Goal: Task Accomplishment & Management: Manage account settings

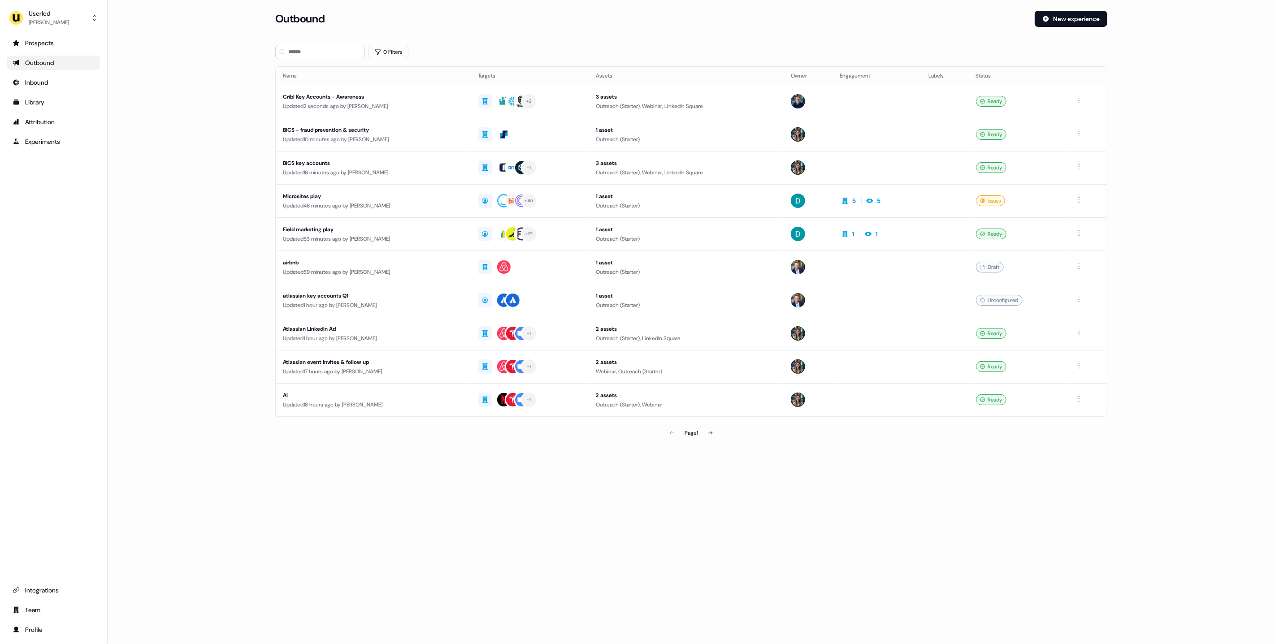
click at [208, 169] on main "Loading... Outbound New experience 0 Filters Name Targets Assets Owner Engageme…" at bounding box center [692, 239] width 1168 height 457
click at [57, 525] on div "Prospects Outbound Inbound Library Attribution Experiments Integrations Team Pr…" at bounding box center [53, 336] width 93 height 601
drag, startPoint x: 204, startPoint y: 203, endPoint x: 202, endPoint y: 207, distance: 4.7
click at [204, 203] on main "Loading... Outbound New experience 0 Filters Name Targets Assets Owner Engageme…" at bounding box center [692, 239] width 1168 height 457
click at [202, 219] on main "Loading... Outbound New experience 0 Filters Name Targets Assets Owner Engageme…" at bounding box center [692, 239] width 1168 height 457
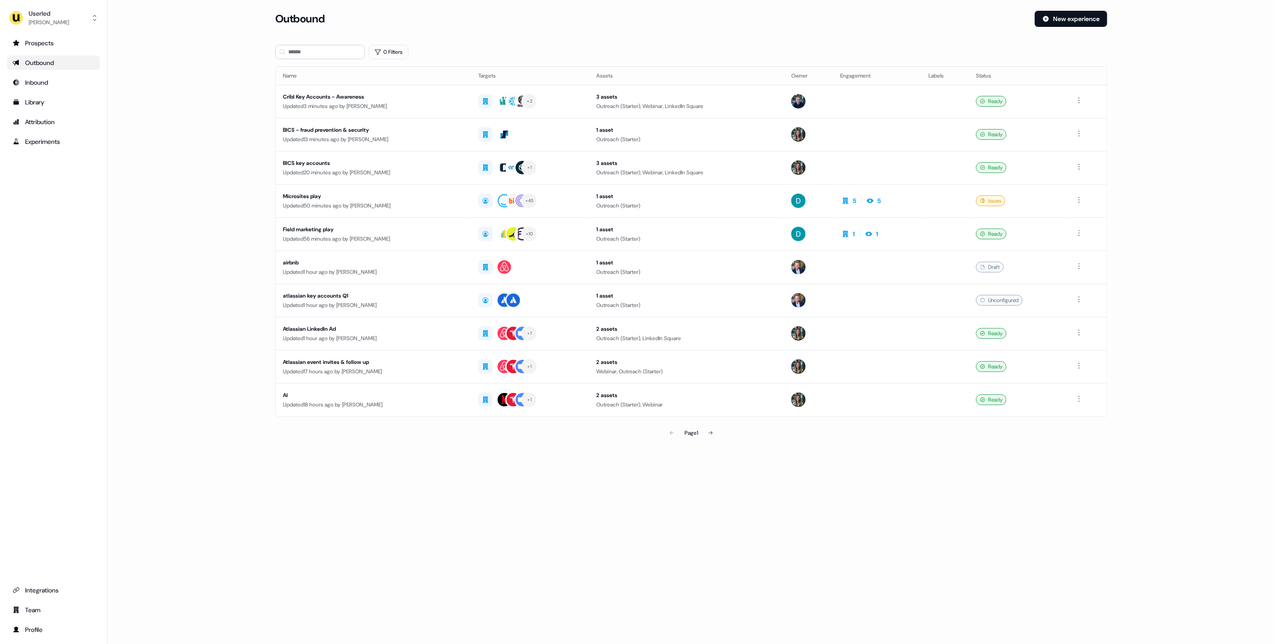
click at [205, 205] on main "Loading... Outbound New experience 0 Filters Name Targets Assets Owner Engageme…" at bounding box center [692, 239] width 1168 height 457
click at [183, 102] on main "Loading... Outbound New experience 0 Filters Name Targets Assets Owner Engageme…" at bounding box center [692, 239] width 1168 height 457
click at [202, 129] on main "Loading... Outbound New experience 0 Filters Name Targets Assets Owner Engageme…" at bounding box center [692, 239] width 1168 height 457
click at [202, 119] on main "Loading... Outbound New experience 0 Filters Name Targets Assets Owner Engageme…" at bounding box center [692, 239] width 1168 height 457
drag, startPoint x: 144, startPoint y: 96, endPoint x: 229, endPoint y: 114, distance: 87.0
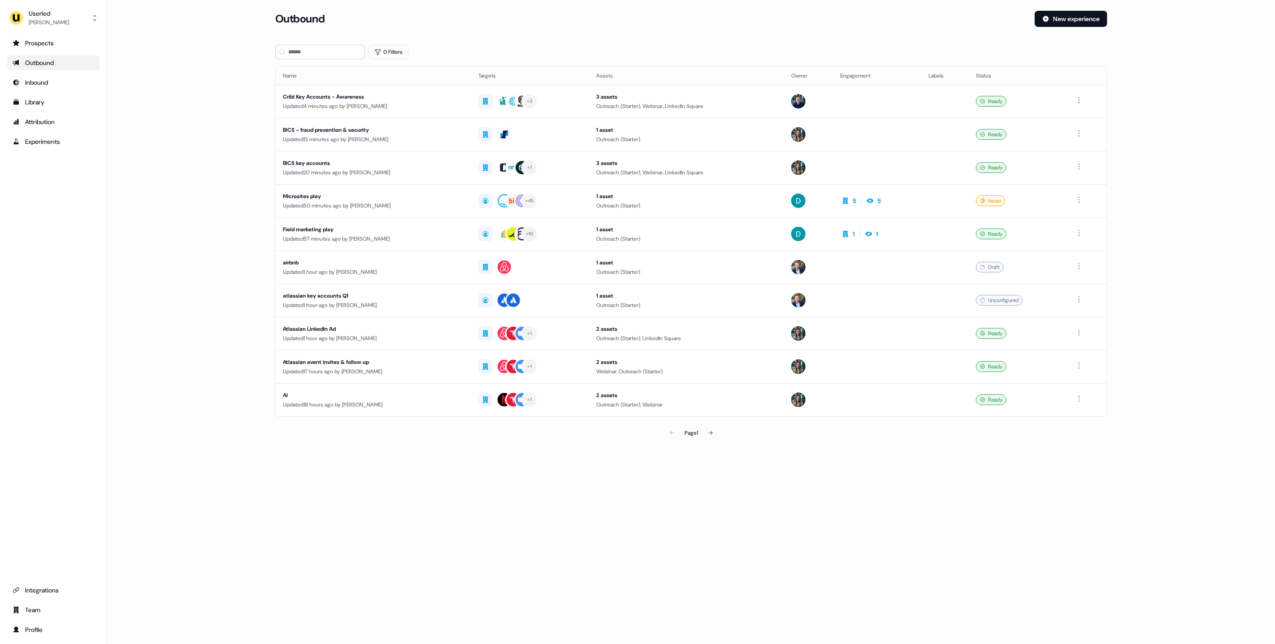
click at [144, 97] on main "Loading... Outbound New experience 0 Filters Name Targets Assets Owner Engageme…" at bounding box center [692, 239] width 1168 height 457
click at [1195, 122] on main "Loading... Outbound New experience 0 Filters Name Targets Assets Owner Engageme…" at bounding box center [692, 239] width 1168 height 457
click at [187, 152] on main "Loading... Outbound New experience 0 Filters Name Targets Assets Owner Engageme…" at bounding box center [692, 239] width 1168 height 457
click at [183, 157] on main "Loading... Outbound New experience 0 Filters Name Targets Assets Owner Engageme…" at bounding box center [692, 239] width 1168 height 457
click at [196, 117] on main "Loading... Outbound New experience 0 Filters Name Targets Assets Owner Engageme…" at bounding box center [692, 239] width 1168 height 457
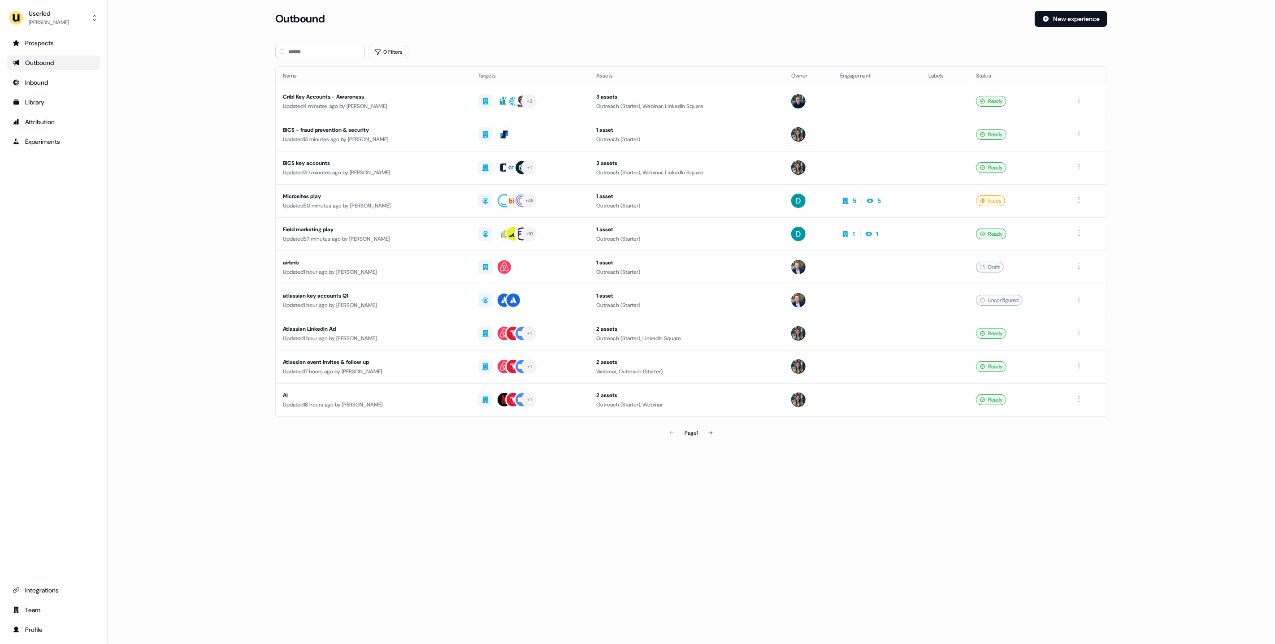
click at [196, 109] on main "Loading... Outbound New experience 0 Filters Name Targets Assets Owner Engageme…" at bounding box center [692, 239] width 1168 height 457
drag, startPoint x: 209, startPoint y: 117, endPoint x: 177, endPoint y: 7, distance: 115.1
click at [210, 117] on main "Loading... Outbound New experience 0 Filters Name Targets Assets Owner Engageme…" at bounding box center [692, 239] width 1168 height 457
drag, startPoint x: 172, startPoint y: 282, endPoint x: 123, endPoint y: 83, distance: 205.0
click at [172, 282] on main "Loading... Outbound New experience 0 Filters Name Targets Assets Owner Engageme…" at bounding box center [692, 239] width 1168 height 457
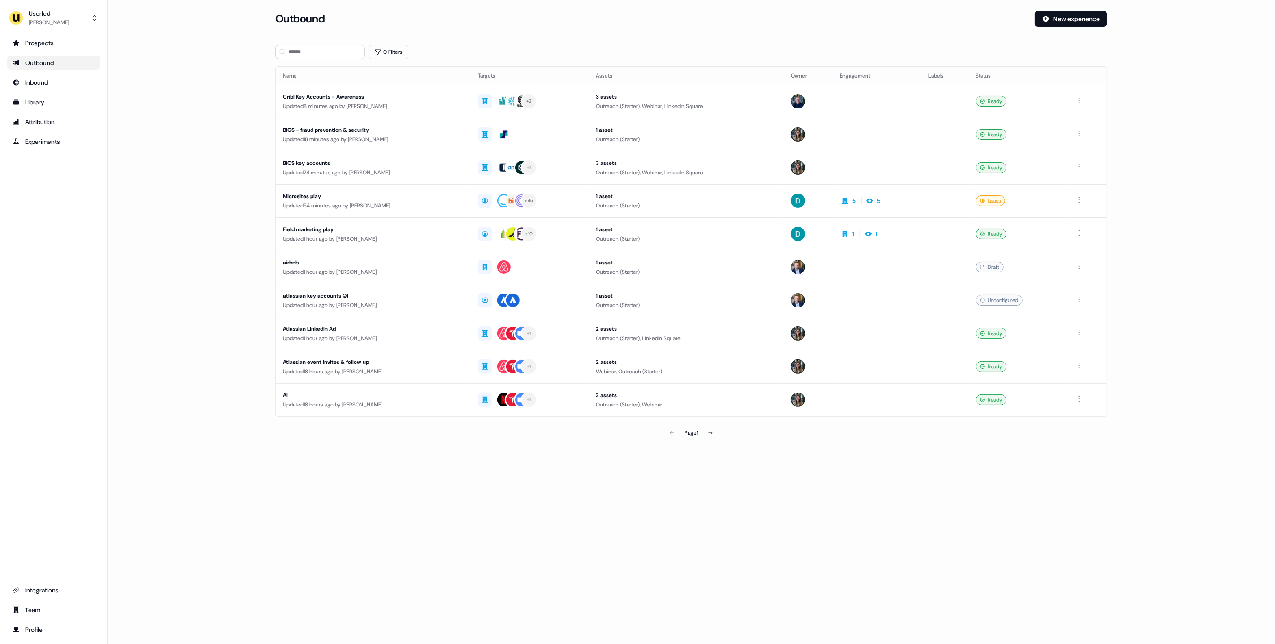
drag, startPoint x: 193, startPoint y: 154, endPoint x: 207, endPoint y: 5, distance: 149.1
click at [193, 154] on main "Loading... Outbound New experience 0 Filters Name Targets Assets Owner Engageme…" at bounding box center [692, 239] width 1168 height 457
click at [199, 239] on main "Loading... Outbound New experience 0 Filters Name Targets Assets Owner Engageme…" at bounding box center [692, 239] width 1168 height 457
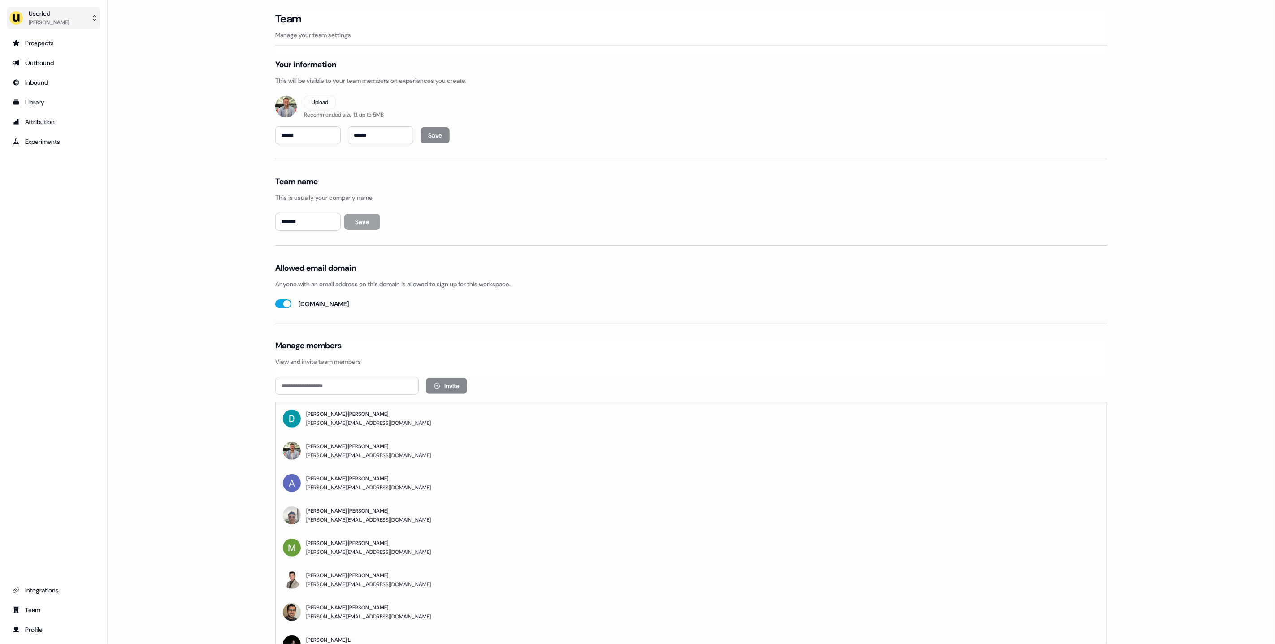
click at [7, 12] on div "Userled [PERSON_NAME] Prospects Outbound Inbound Library Attribution Experiment…" at bounding box center [54, 322] width 108 height 644
drag, startPoint x: 28, startPoint y: 17, endPoint x: 36, endPoint y: 25, distance: 11.4
click at [28, 17] on div "Userled [PERSON_NAME]" at bounding box center [39, 18] width 60 height 18
click at [48, 35] on div "Impersonate (Admin)" at bounding box center [53, 42] width 85 height 16
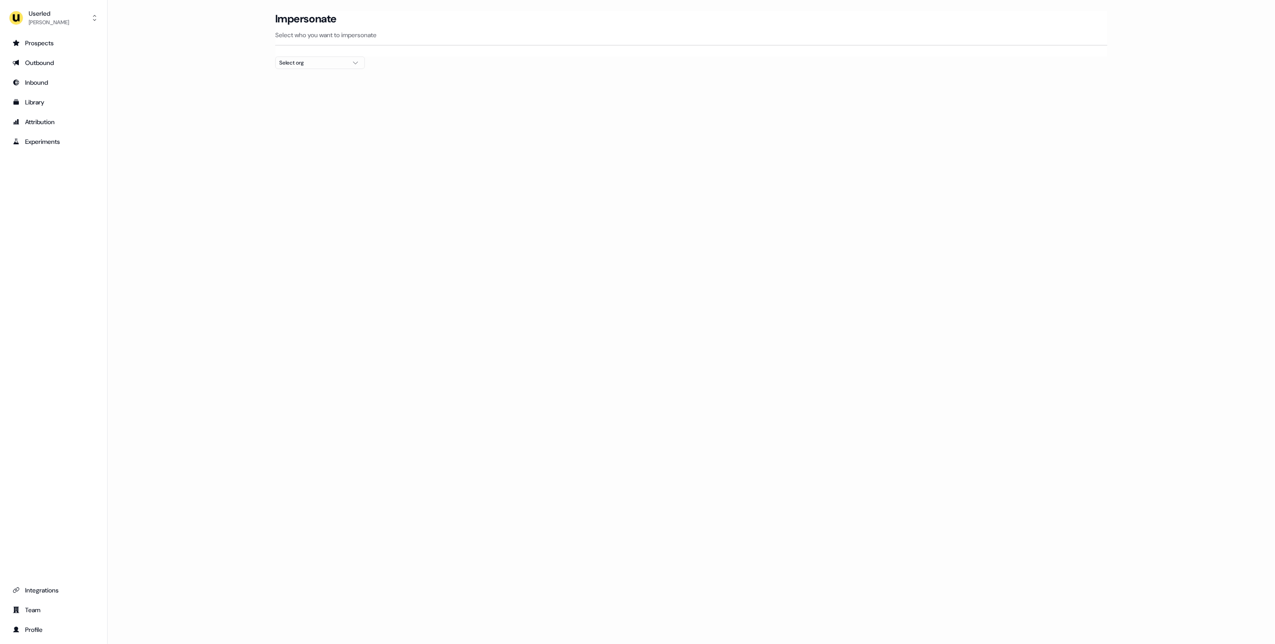
click at [309, 60] on div "Select org" at bounding box center [312, 62] width 67 height 9
type input "****"
drag, startPoint x: 295, startPoint y: 103, endPoint x: 279, endPoint y: 102, distance: 15.7
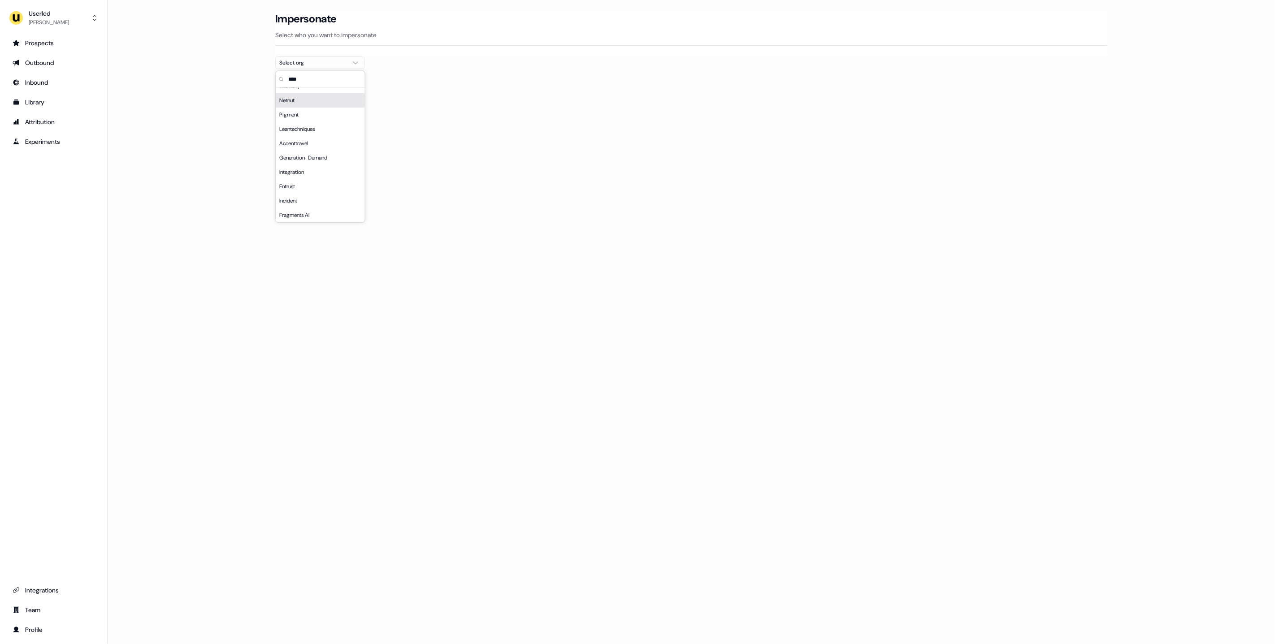
click at [295, 103] on div "Netnut" at bounding box center [320, 100] width 89 height 14
click at [230, 101] on main "Loading... Impersonate Select who you want to impersonate Netnut Email [EMAIL_A…" at bounding box center [692, 112] width 1168 height 202
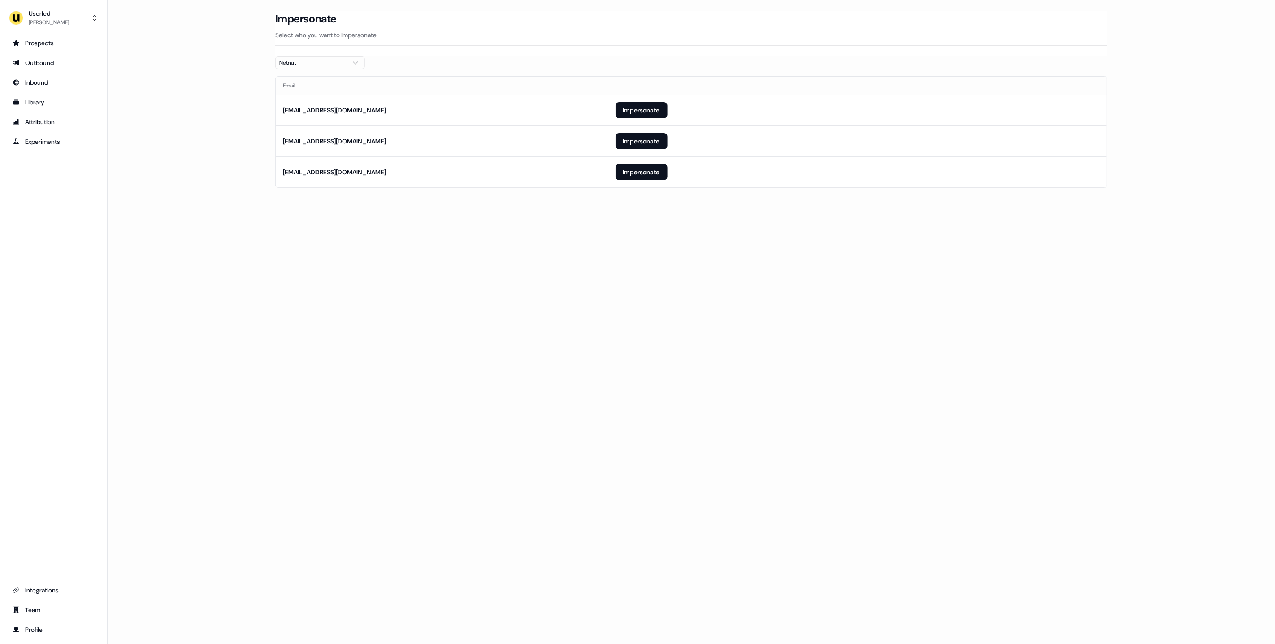
drag, startPoint x: 618, startPoint y: 270, endPoint x: 605, endPoint y: 258, distance: 17.1
click at [616, 268] on div "Loading... Impersonate Select who you want to impersonate Netnut Email [EMAIL_A…" at bounding box center [692, 322] width 1168 height 644
click at [651, 109] on button "Impersonate" at bounding box center [642, 110] width 52 height 16
drag, startPoint x: 640, startPoint y: 70, endPoint x: 635, endPoint y: 73, distance: 6.0
click at [640, 70] on div at bounding box center [691, 72] width 832 height 7
